Goal: Information Seeking & Learning: Learn about a topic

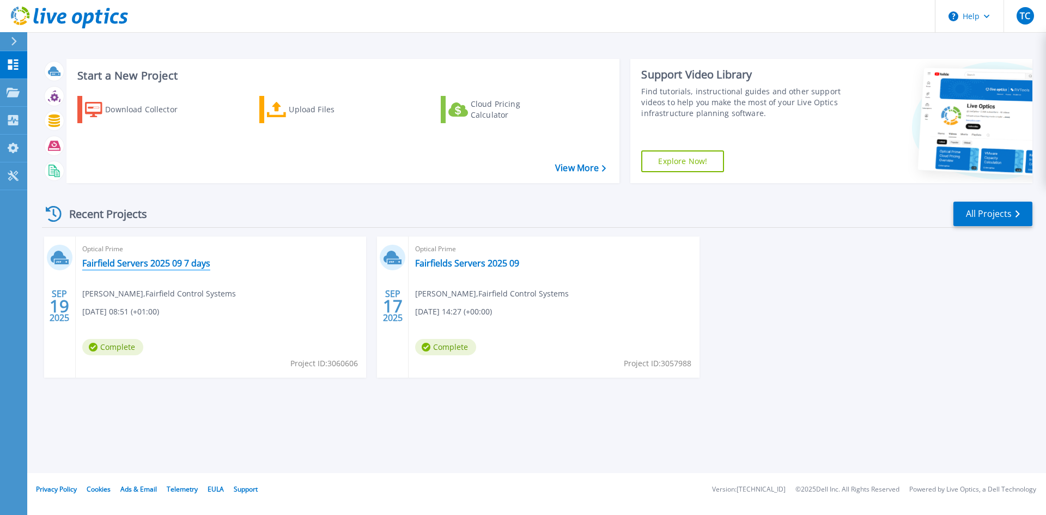
click at [138, 265] on link "Fairfield Servers 2025 09 7 days" at bounding box center [146, 263] width 128 height 11
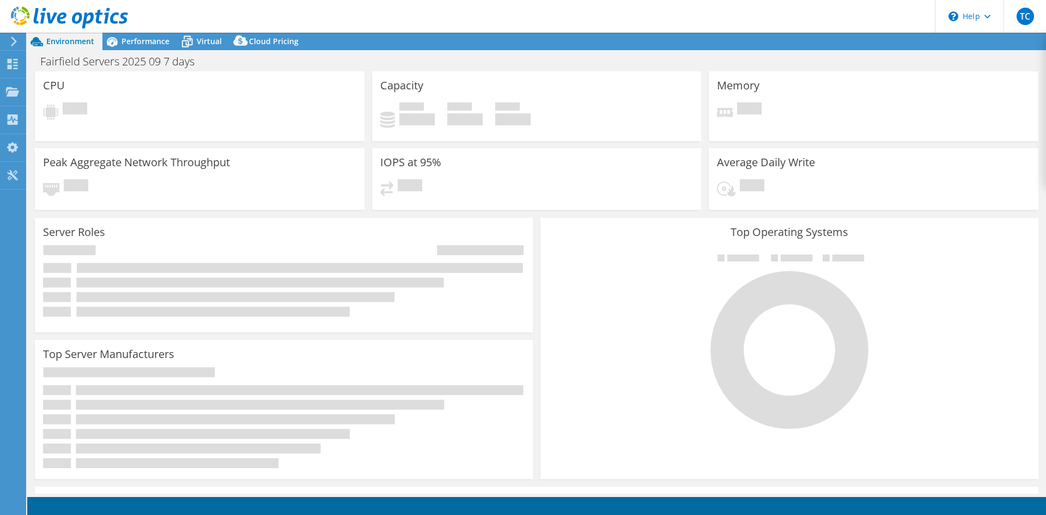
select select "EULondon"
select select "GBP"
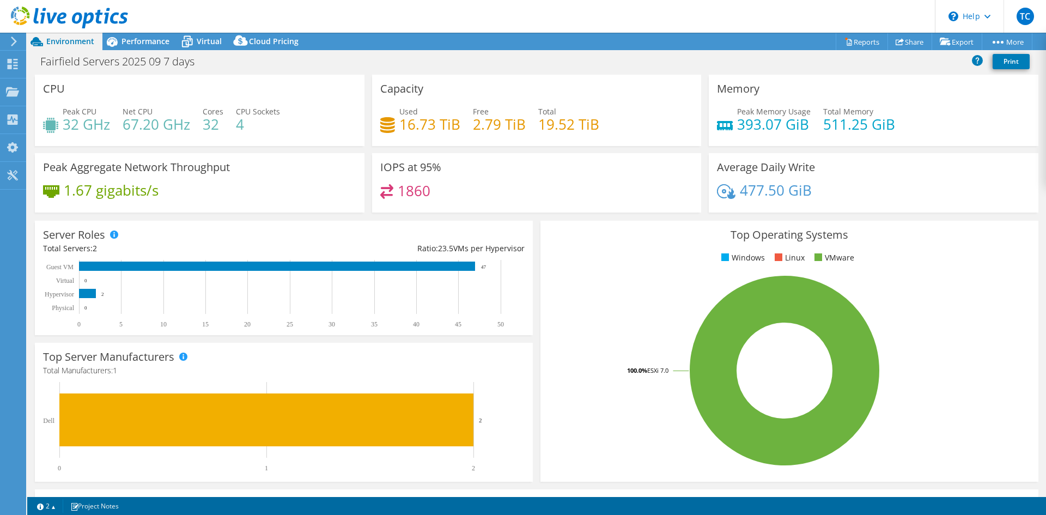
click at [497, 99] on div "Capacity Used 16.73 TiB Free 2.79 TiB Total 19.52 TiB" at bounding box center [537, 110] width 330 height 71
click at [199, 43] on span "Virtual" at bounding box center [209, 41] width 25 height 10
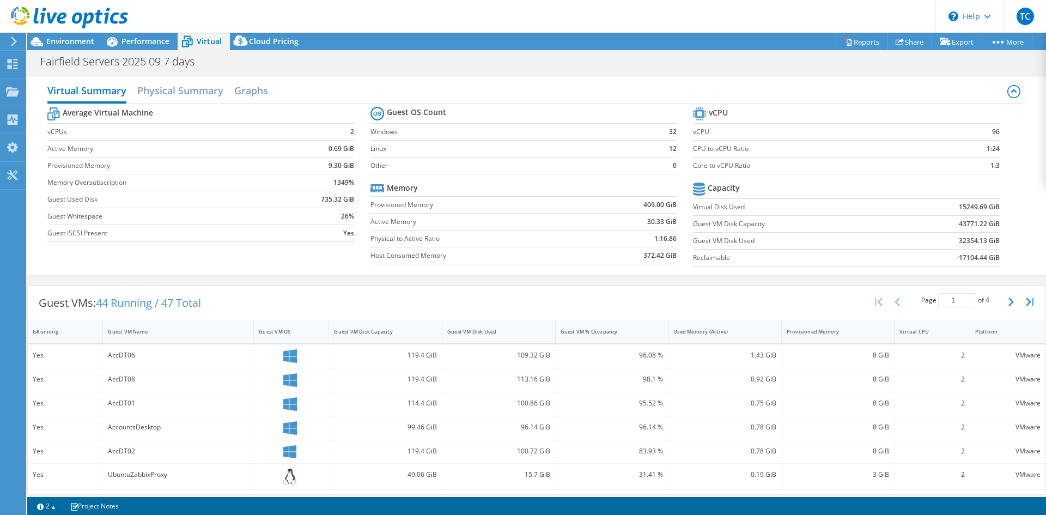
click at [477, 332] on div "Guest VM Disk Used" at bounding box center [492, 331] width 90 height 7
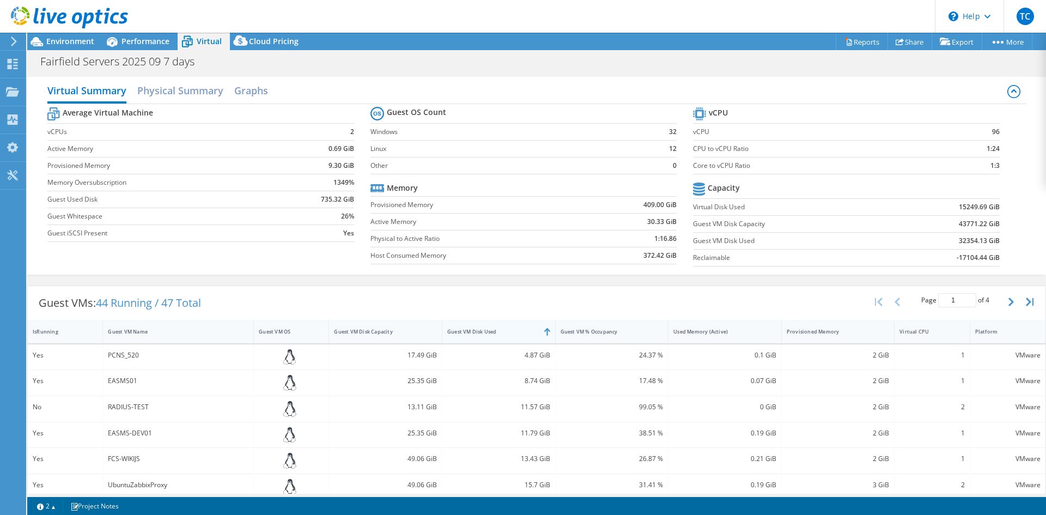
click at [485, 339] on div "Guest VM Disk Used" at bounding box center [492, 331] width 100 height 17
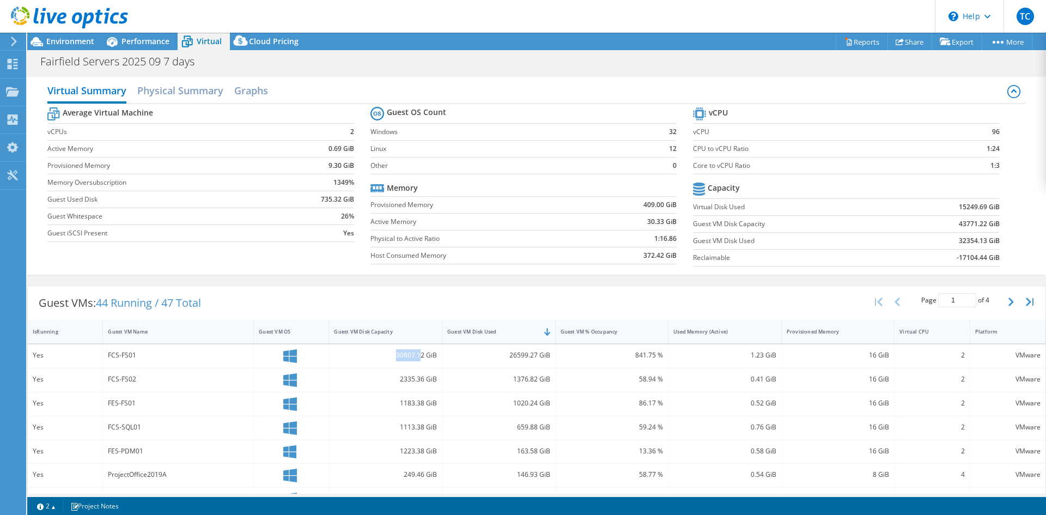
drag, startPoint x: 393, startPoint y: 354, endPoint x: 416, endPoint y: 354, distance: 22.9
click at [416, 354] on div "30807.12 GiB" at bounding box center [385, 355] width 103 height 12
click at [190, 88] on h2 "Physical Summary" at bounding box center [180, 92] width 86 height 24
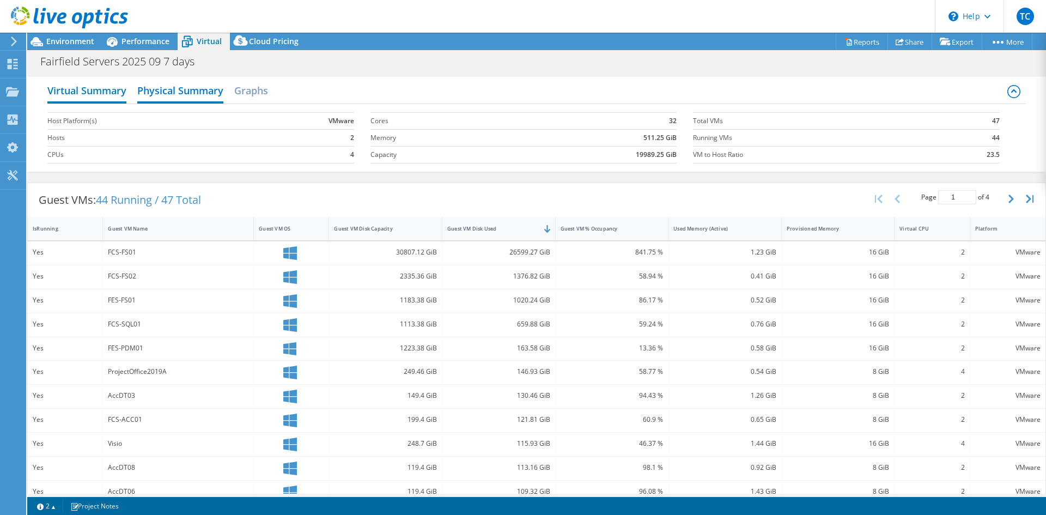
click at [110, 88] on h2 "Virtual Summary" at bounding box center [86, 92] width 79 height 24
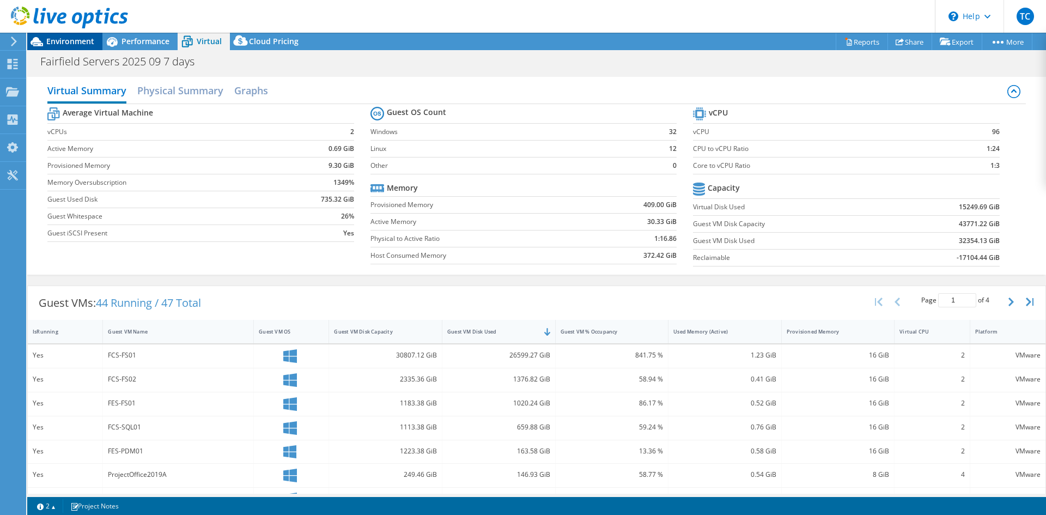
click at [72, 46] on div "Environment" at bounding box center [64, 41] width 75 height 17
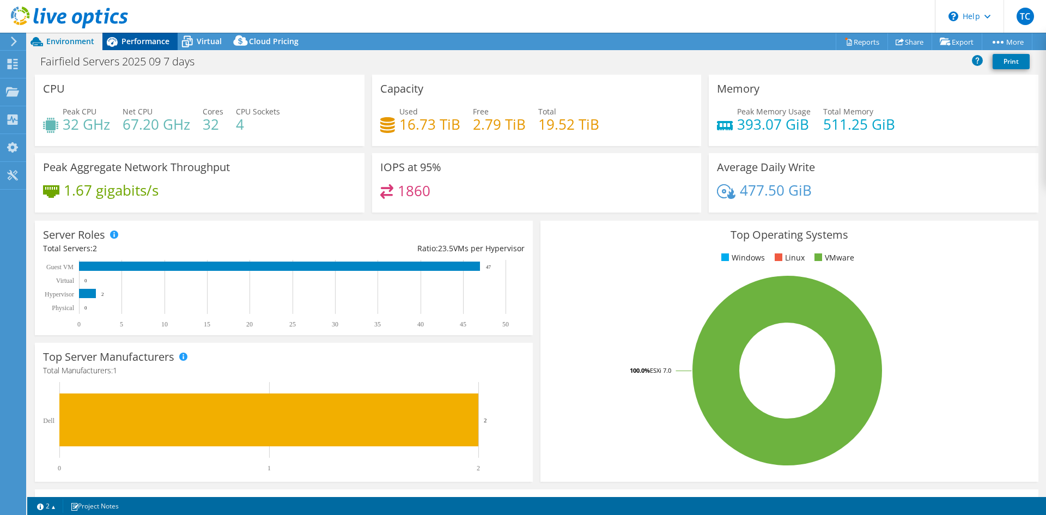
click at [133, 42] on span "Performance" at bounding box center [145, 41] width 48 height 10
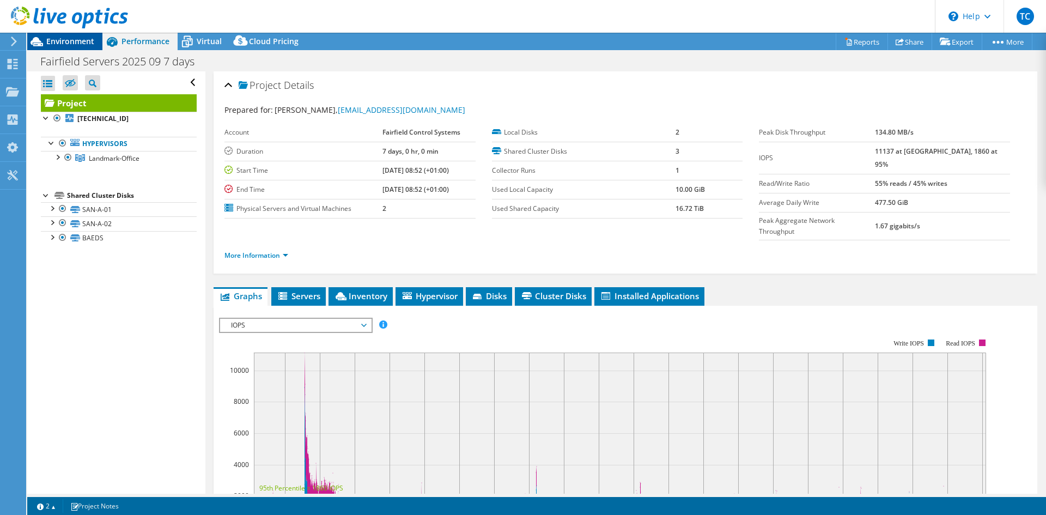
click at [74, 41] on span "Environment" at bounding box center [70, 41] width 48 height 10
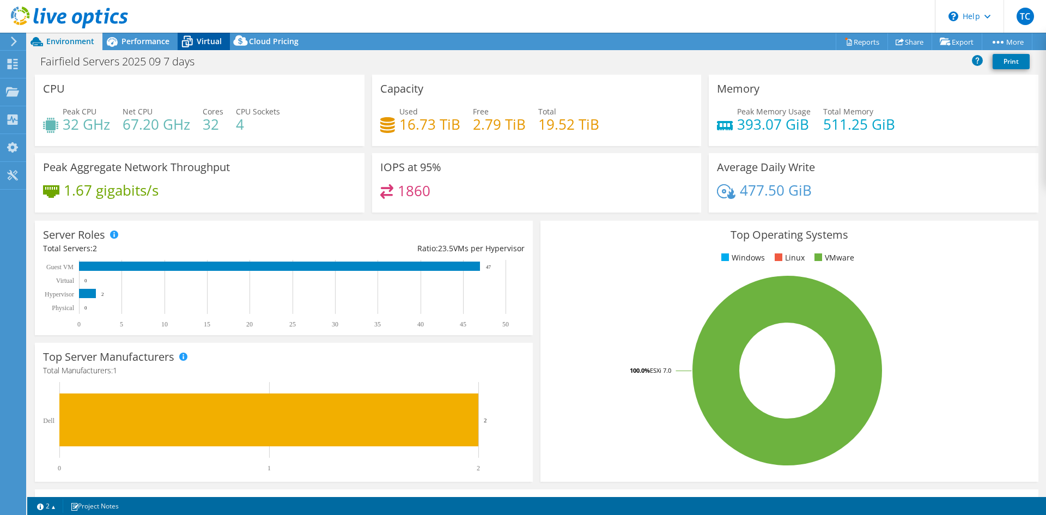
click at [192, 36] on icon at bounding box center [187, 41] width 19 height 19
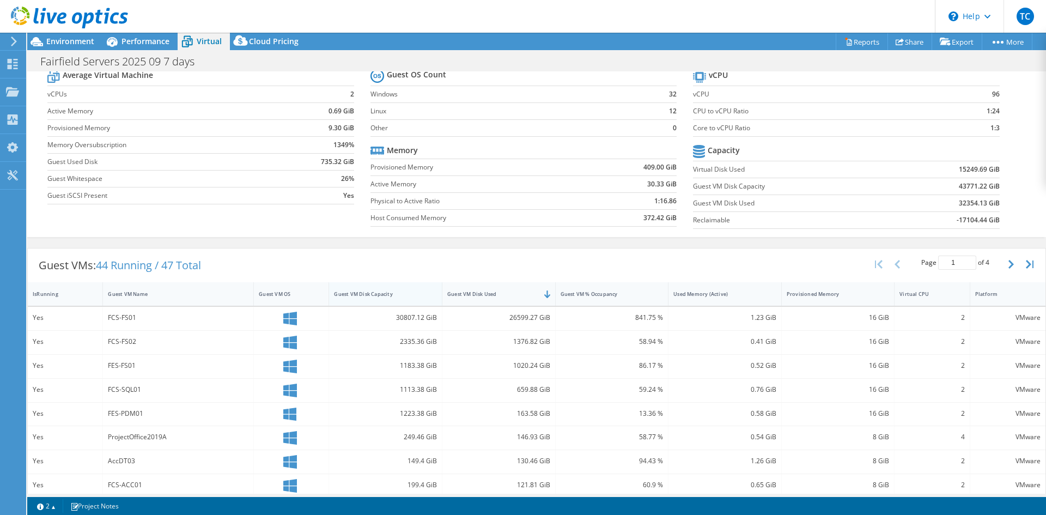
scroll to position [54, 0]
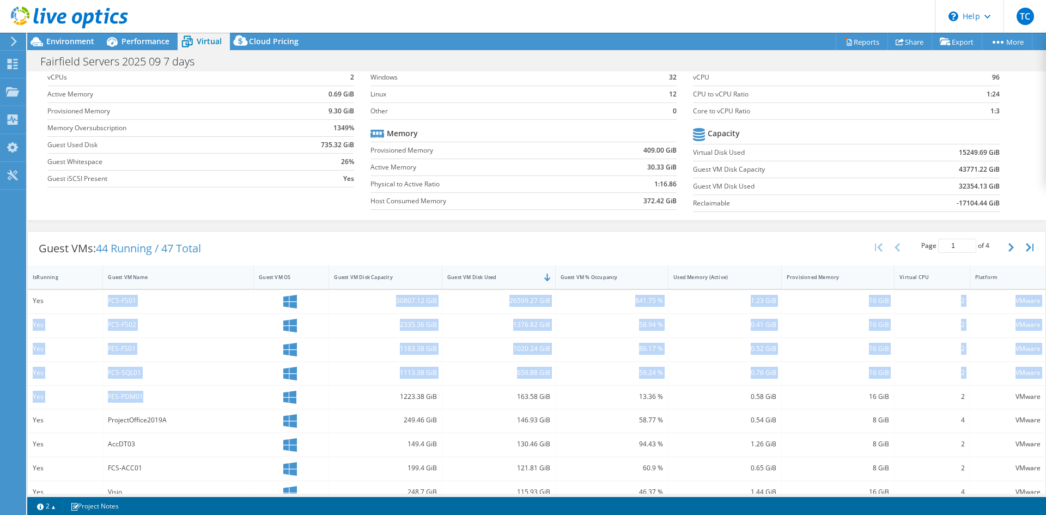
drag, startPoint x: 149, startPoint y: 398, endPoint x: 78, endPoint y: 299, distance: 122.0
click at [78, 299] on div "Yes FCS-FS01 30807.12 GiB 26599.27 GiB 841.75 % 1.23 GiB 16 GiB 2 VMware Yes FC…" at bounding box center [537, 469] width 1018 height 358
click at [150, 321] on div "FCS-FS02" at bounding box center [178, 325] width 141 height 12
click at [187, 344] on div "FES-FS01" at bounding box center [178, 349] width 141 height 12
click at [525, 362] on div "659.88 GiB" at bounding box center [498, 373] width 113 height 23
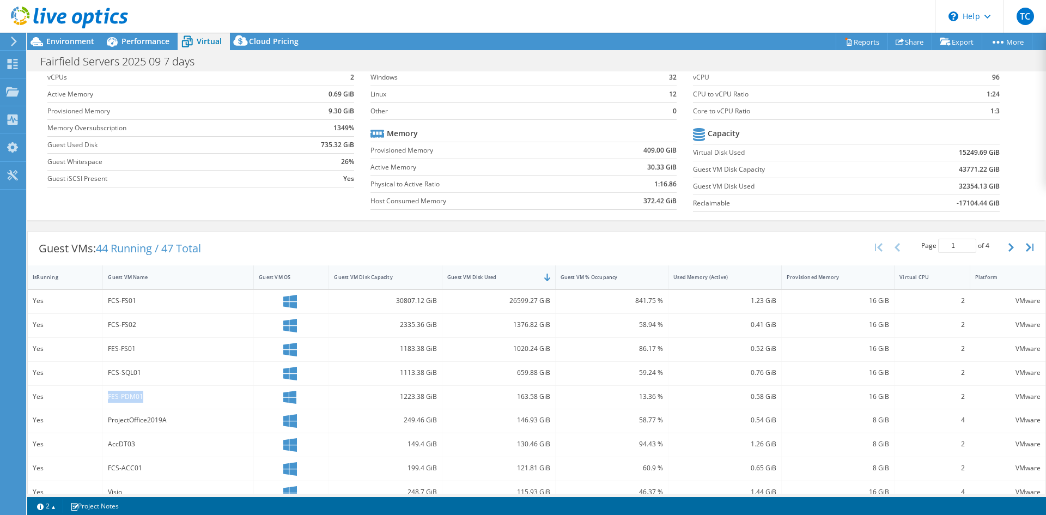
drag, startPoint x: 148, startPoint y: 400, endPoint x: 100, endPoint y: 395, distance: 48.2
click at [100, 395] on div "Yes FES-PDM01 1223.38 GiB 163.58 GiB 13.36 % 0.58 GiB 16 GiB 2 VMware" at bounding box center [537, 397] width 1018 height 23
click at [151, 376] on div "FCS-SQL01" at bounding box center [178, 373] width 141 height 12
drag, startPoint x: 501, startPoint y: 305, endPoint x: 526, endPoint y: 303, distance: 25.6
click at [526, 303] on div "26599.27 GiB" at bounding box center [498, 301] width 103 height 12
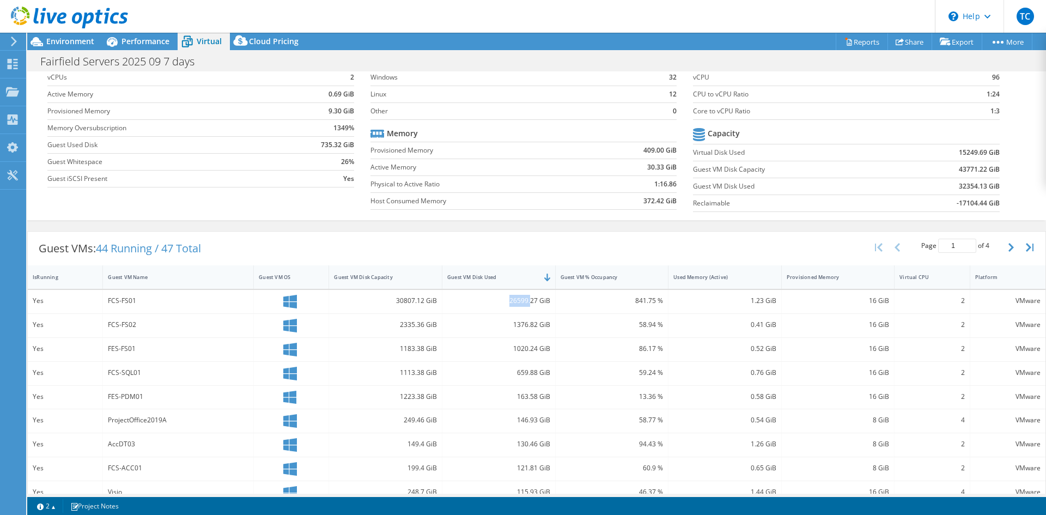
scroll to position [0, 0]
